Goal: Task Accomplishment & Management: Manage account settings

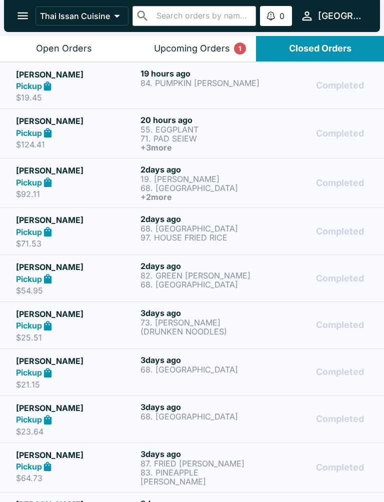
click at [128, 241] on p "$71.53" at bounding box center [76, 244] width 121 height 10
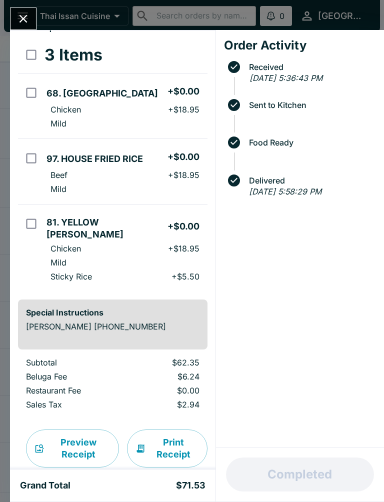
scroll to position [58, 0]
click at [17, 25] on icon "Close" at bounding box center [24, 19] width 14 height 14
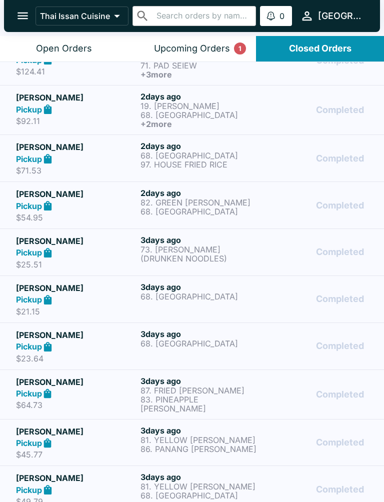
scroll to position [76, 0]
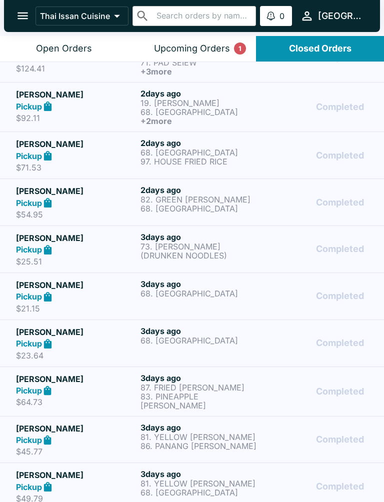
click at [187, 391] on p "87. FRIED [PERSON_NAME]" at bounding box center [201, 387] width 121 height 9
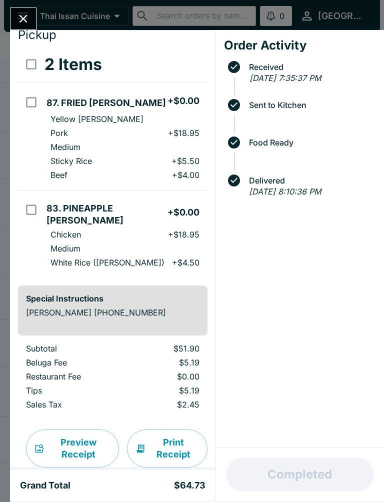
scroll to position [49, 0]
click at [169, 430] on button "Print Receipt" at bounding box center [167, 449] width 81 height 38
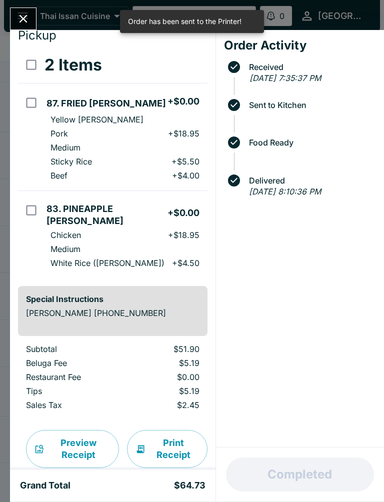
click at [22, 9] on button "Close" at bounding box center [24, 19] width 26 height 22
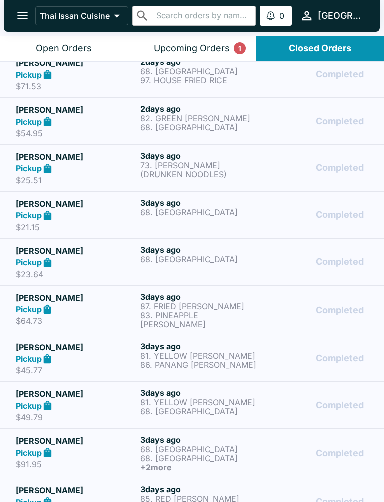
scroll to position [167, 0]
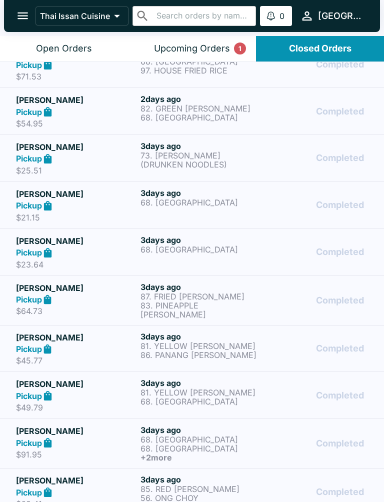
click at [100, 450] on p "$91.95" at bounding box center [76, 455] width 121 height 10
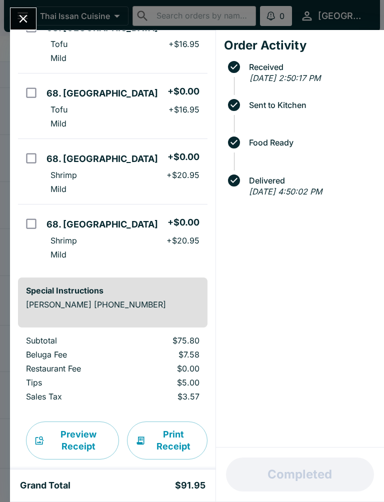
scroll to position [124, 0]
click at [173, 431] on button "Print Receipt" at bounding box center [167, 441] width 81 height 38
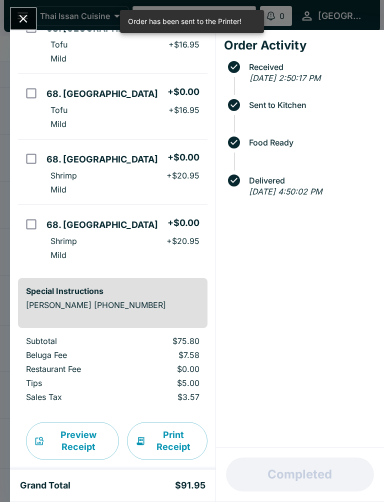
click at [28, 18] on icon "Close" at bounding box center [24, 19] width 14 height 14
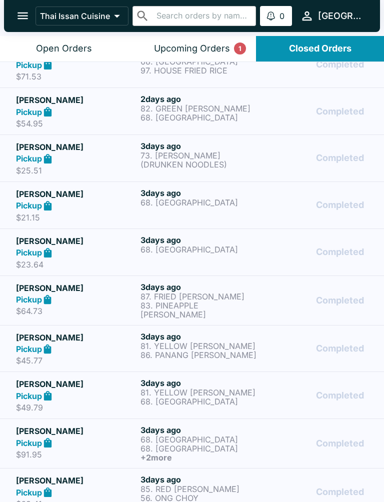
click at [193, 45] on div "Upcoming Orders 1" at bounding box center [192, 49] width 76 height 12
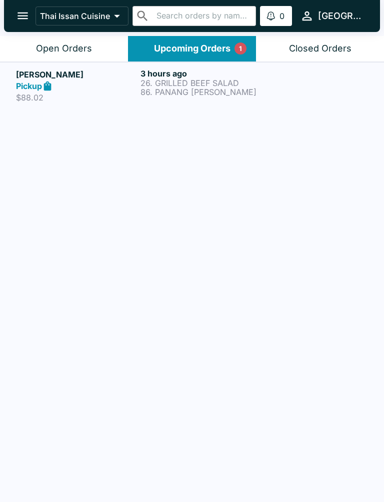
click at [75, 46] on div "Open Orders" at bounding box center [64, 49] width 56 height 12
